Goal: Find specific page/section: Find specific page/section

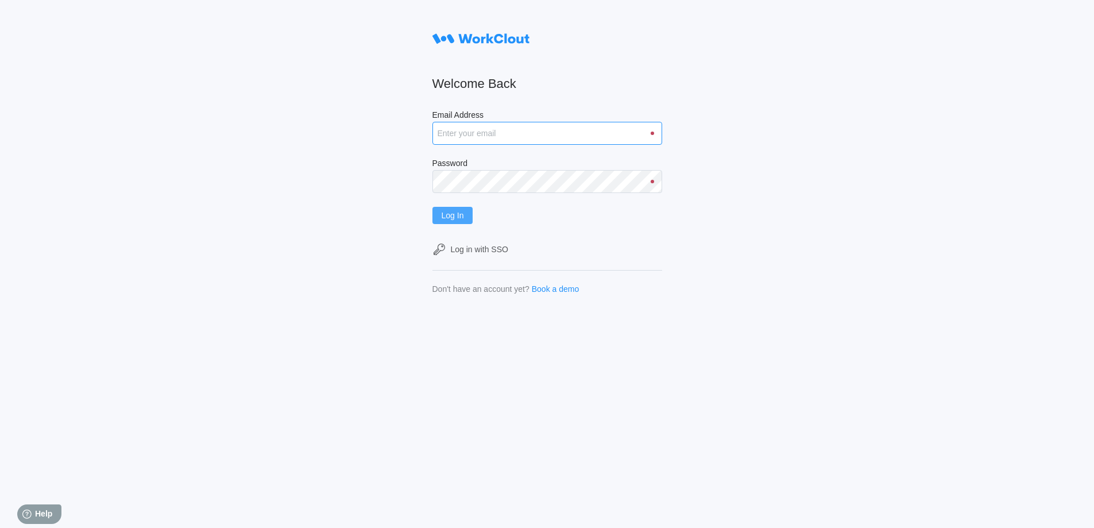
type input "hley@nationalmetalwares.com"
click at [469, 219] on button "Log In" at bounding box center [453, 215] width 41 height 17
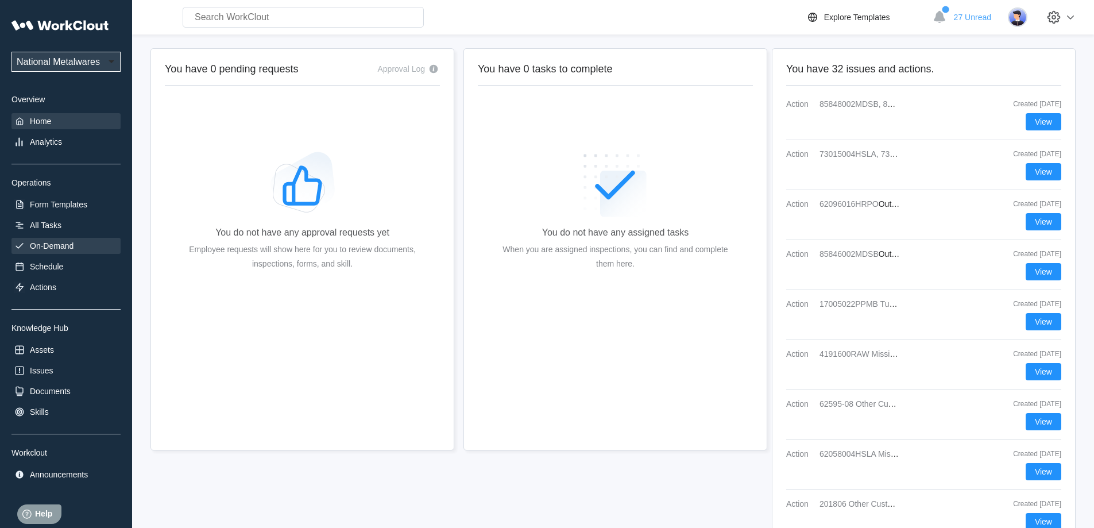
click at [74, 248] on div "On-Demand" at bounding box center [52, 245] width 44 height 9
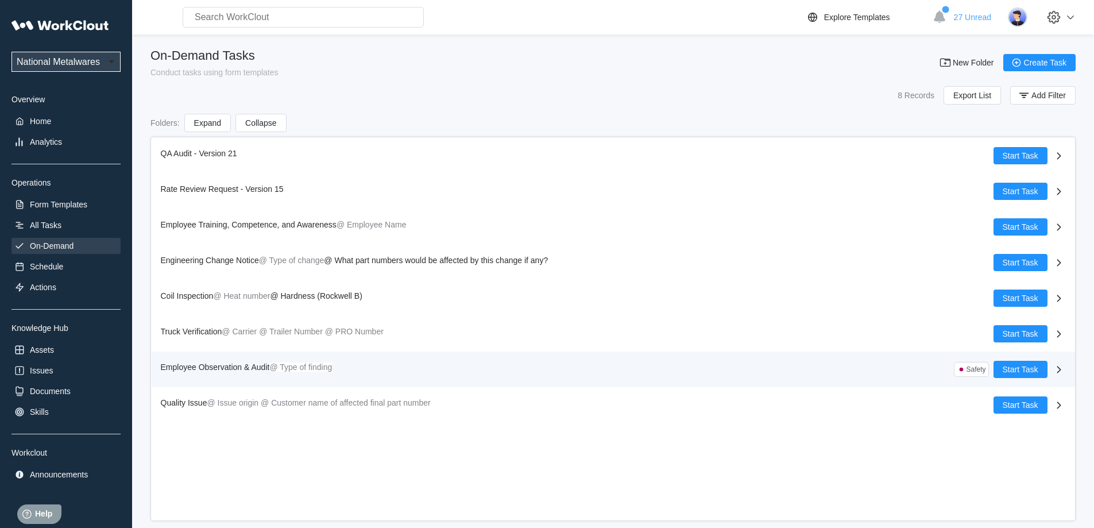
click at [258, 364] on span "Employee Observation & Audit" at bounding box center [215, 366] width 109 height 9
